Goal: Task Accomplishment & Management: Use online tool/utility

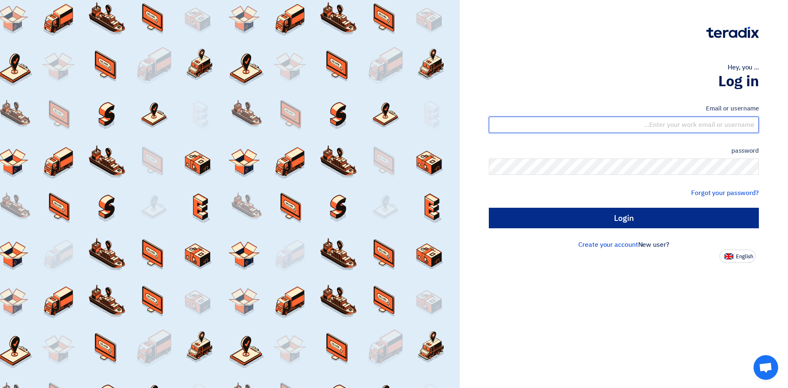
type input "[EMAIL_ADDRESS][DOMAIN_NAME]"
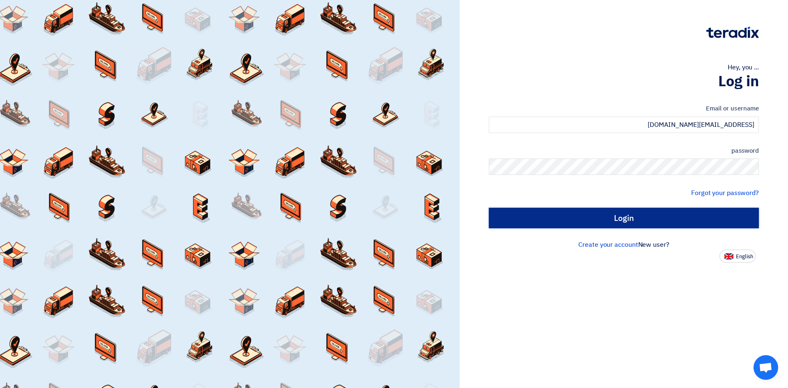
click at [615, 215] on input "Login" at bounding box center [624, 218] width 270 height 21
type input "Sign in"
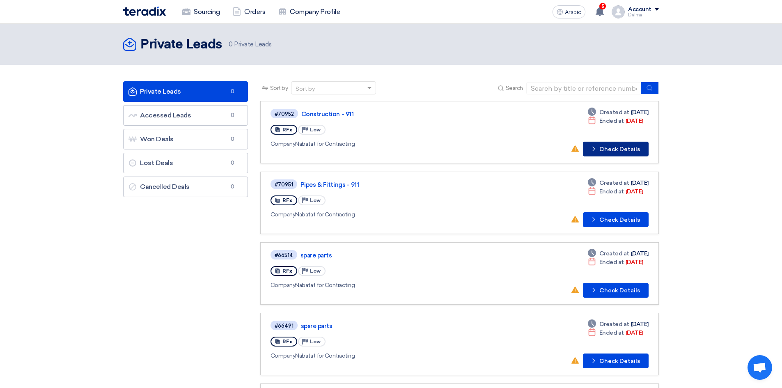
click at [619, 149] on font "Check Details" at bounding box center [619, 149] width 41 height 7
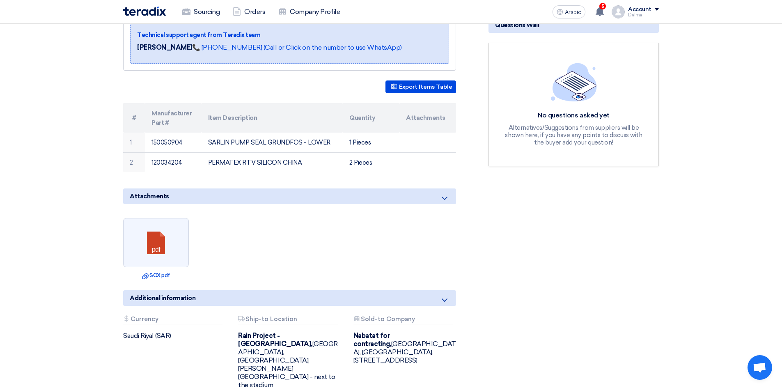
scroll to position [205, 0]
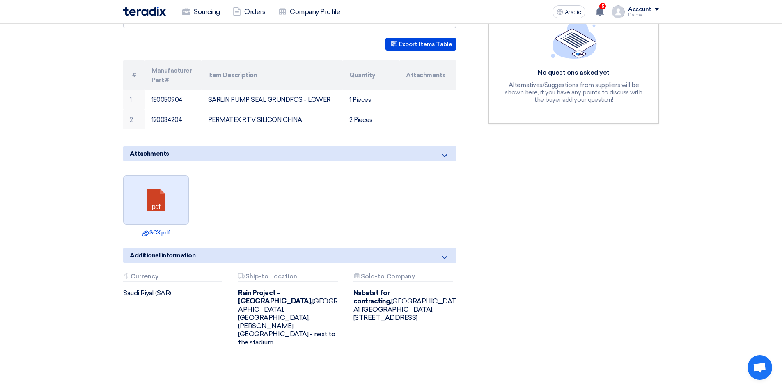
click at [156, 199] on link at bounding box center [157, 200] width 66 height 49
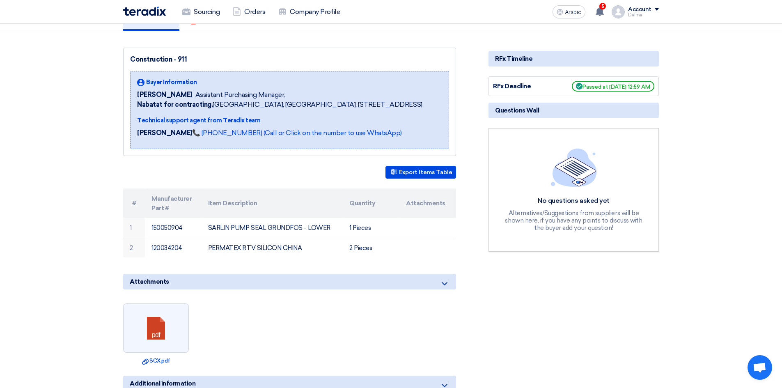
scroll to position [82, 0]
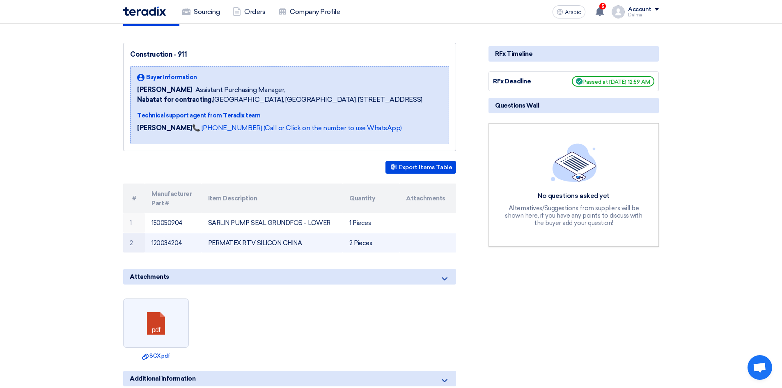
drag, startPoint x: 195, startPoint y: 244, endPoint x: 307, endPoint y: 248, distance: 111.3
click at [307, 248] on tr "2 120034204 PERMATEX RTV SILICON CHINA 2 Pieces" at bounding box center [289, 243] width 333 height 20
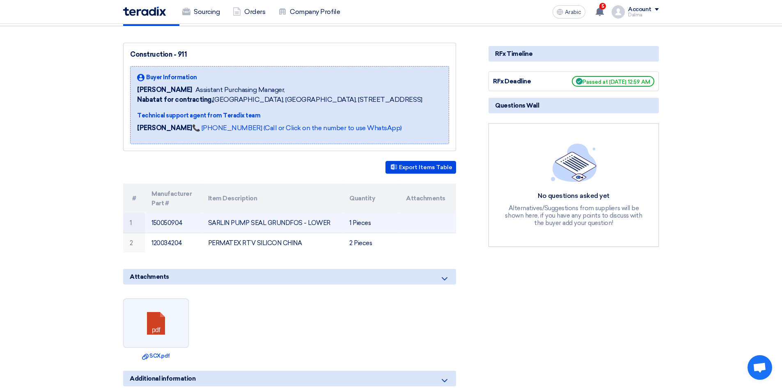
drag, startPoint x: 206, startPoint y: 221, endPoint x: 335, endPoint y: 222, distance: 129.7
click at [335, 222] on td "SARLIN PUMP SEAL GRUNDFOS - LOWER" at bounding box center [273, 223] width 142 height 20
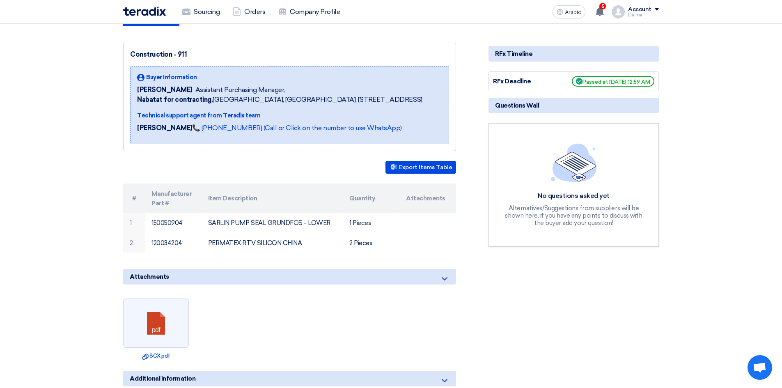
scroll to position [0, 0]
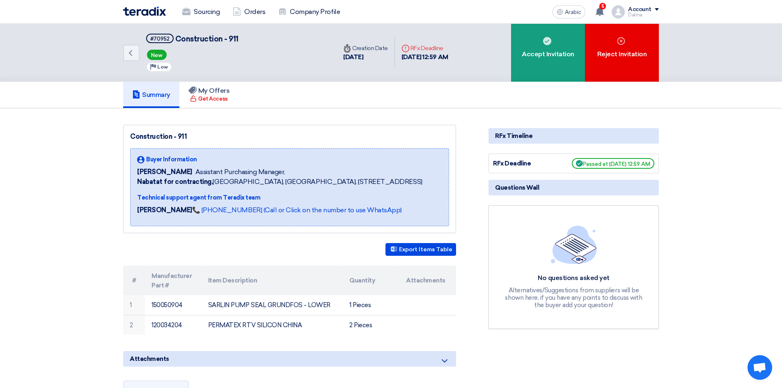
click at [267, 92] on div "Summary My Offers Get Access" at bounding box center [391, 95] width 536 height 26
